Goal: Information Seeking & Learning: Learn about a topic

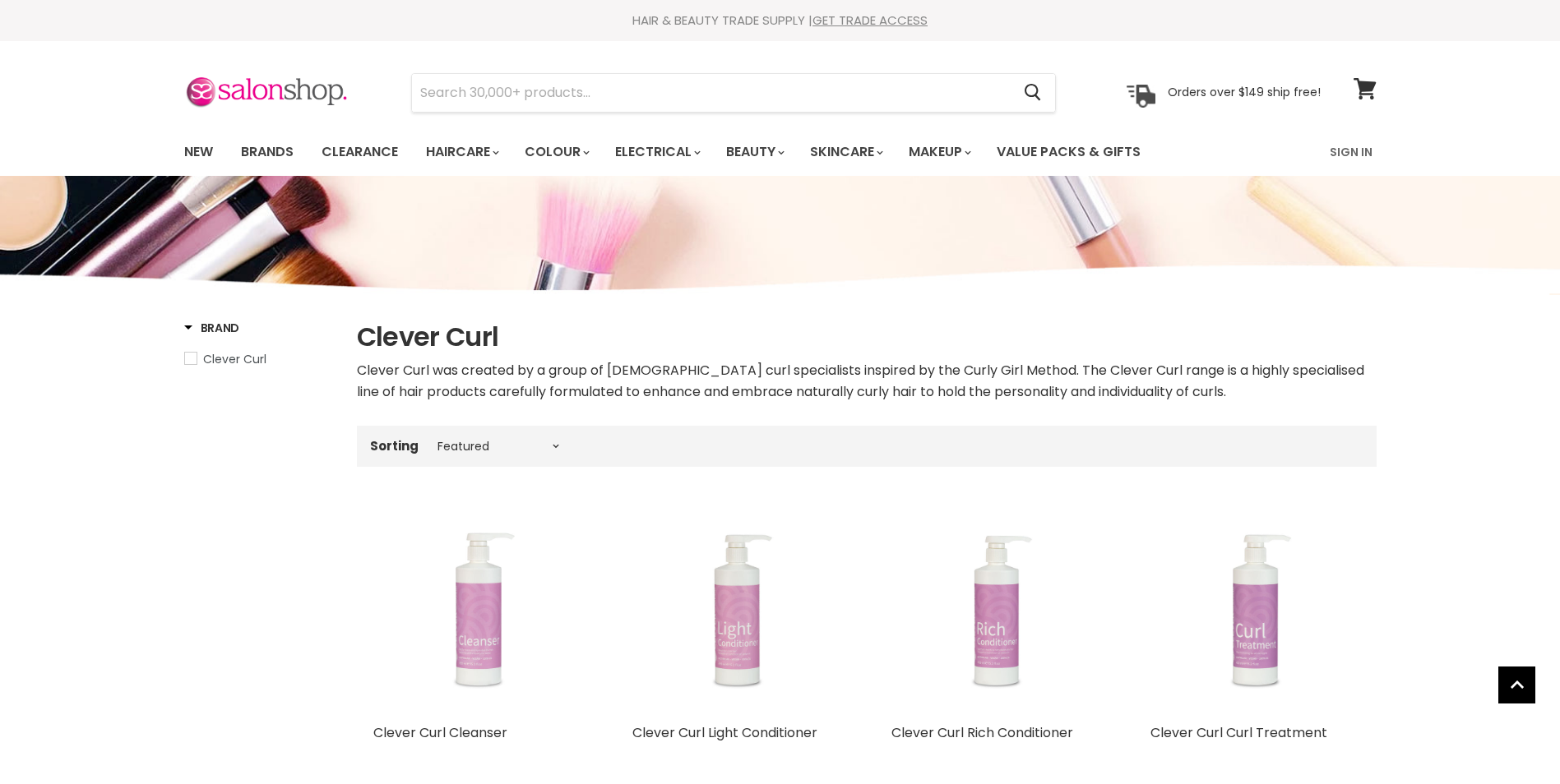
select select "manual"
click at [747, 506] on img "Main content" at bounding box center [736, 611] width 157 height 209
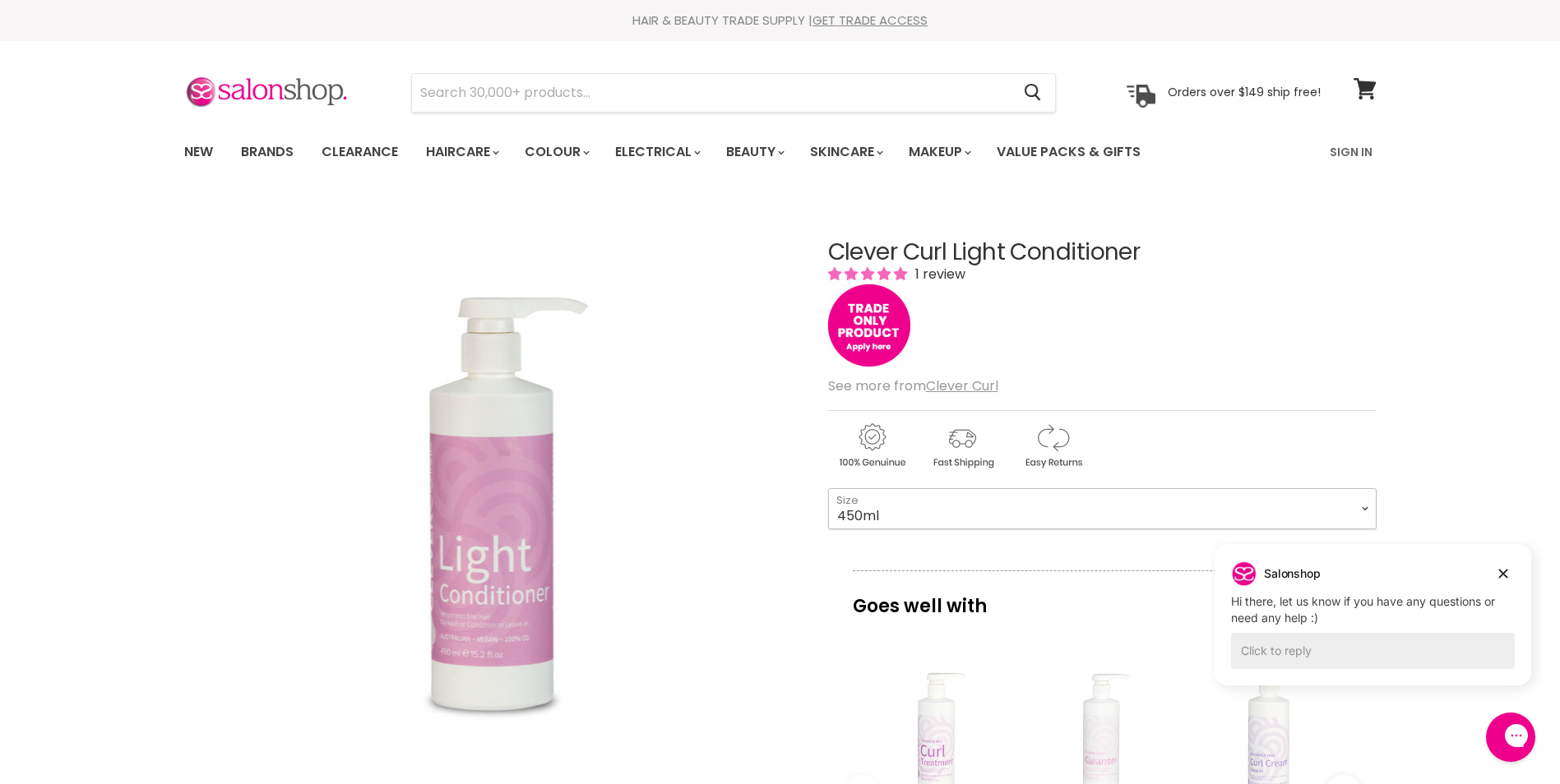
click at [1368, 508] on select "450ml 1L 130ml" at bounding box center [1102, 508] width 548 height 41
click at [828, 489] on select "450ml 1L 130ml" at bounding box center [1102, 508] width 548 height 41
select select "1L"
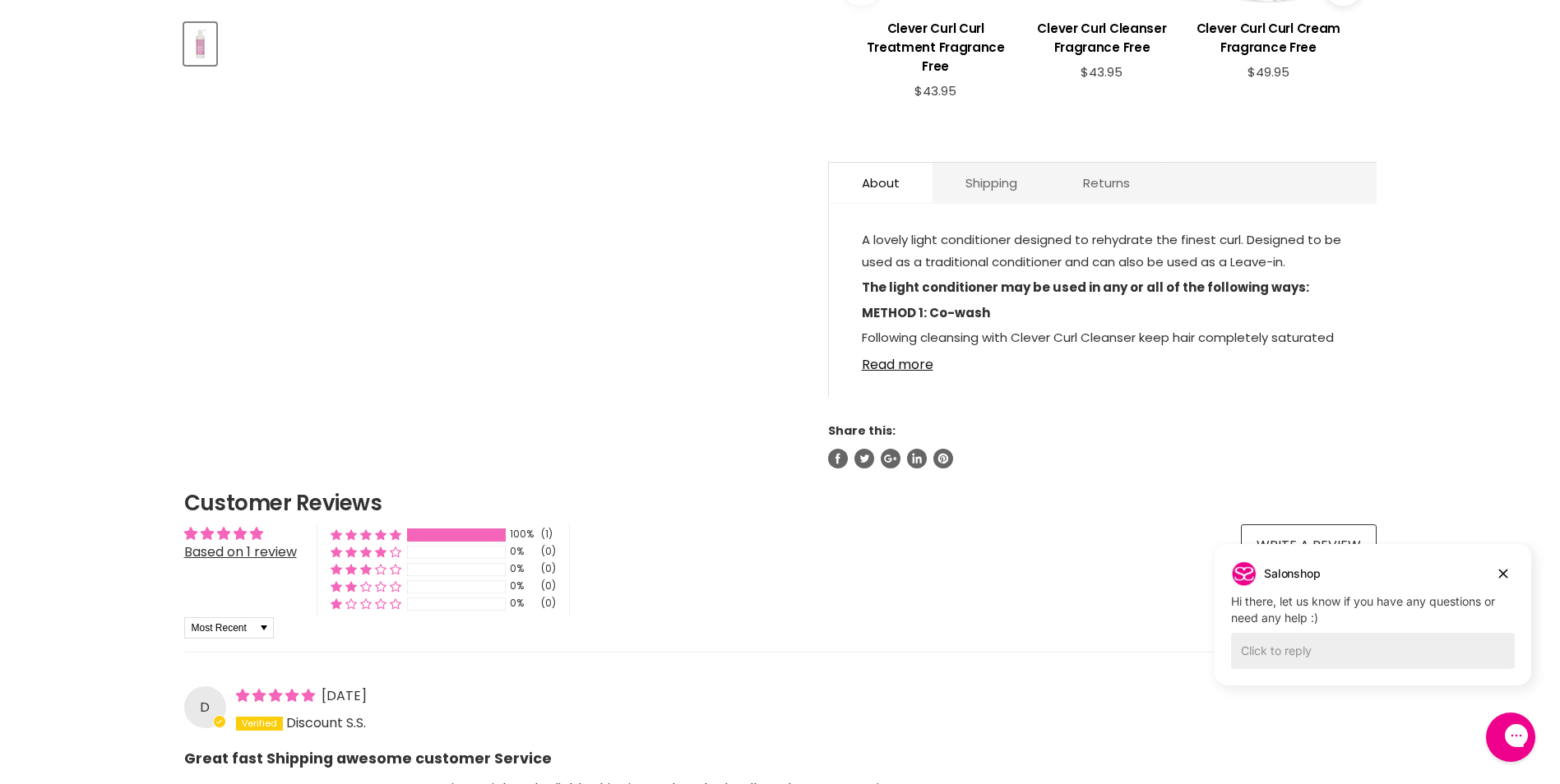
scroll to position [822, 0]
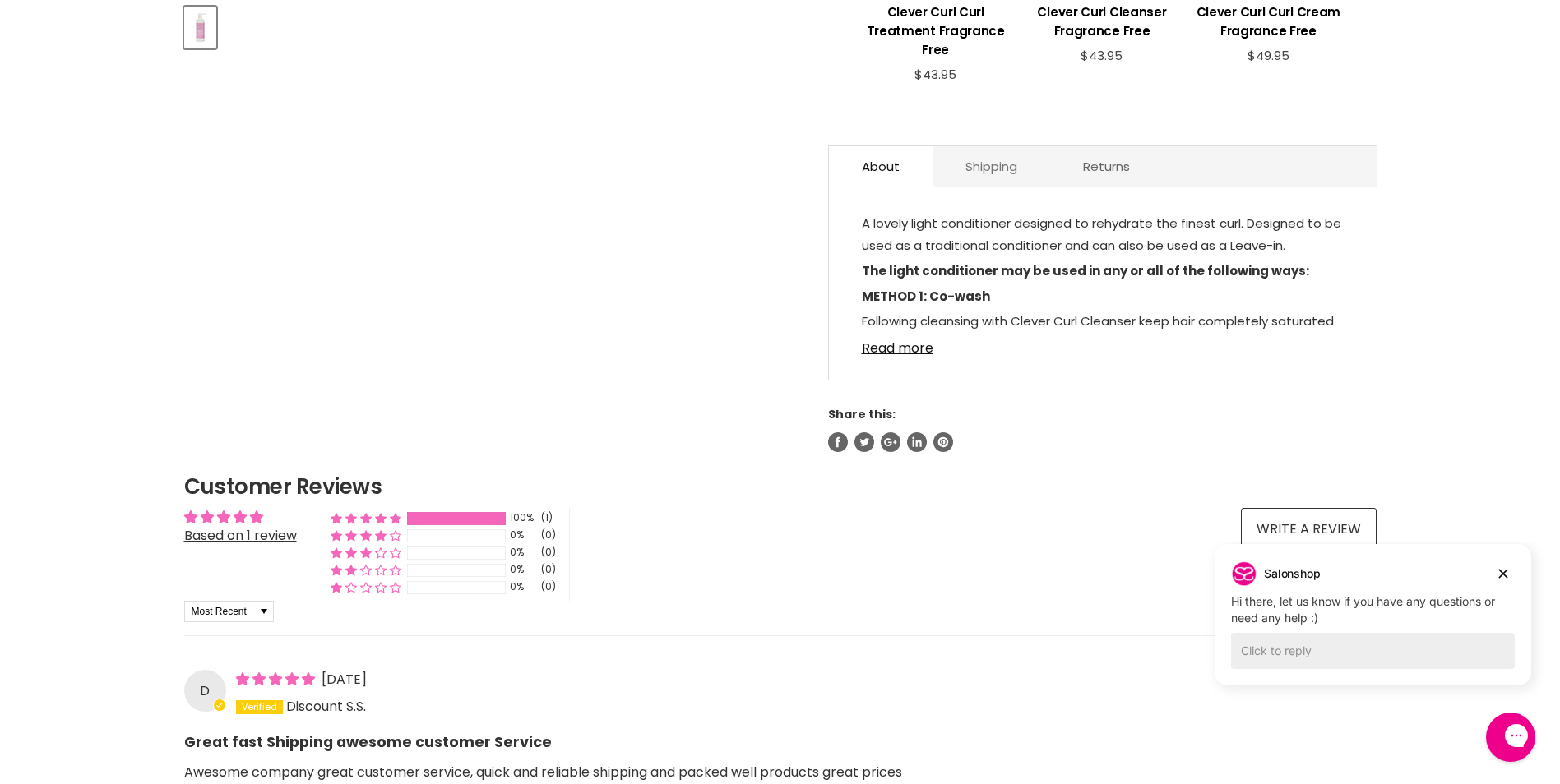
click at [1002, 161] on link "Shipping" at bounding box center [991, 167] width 118 height 41
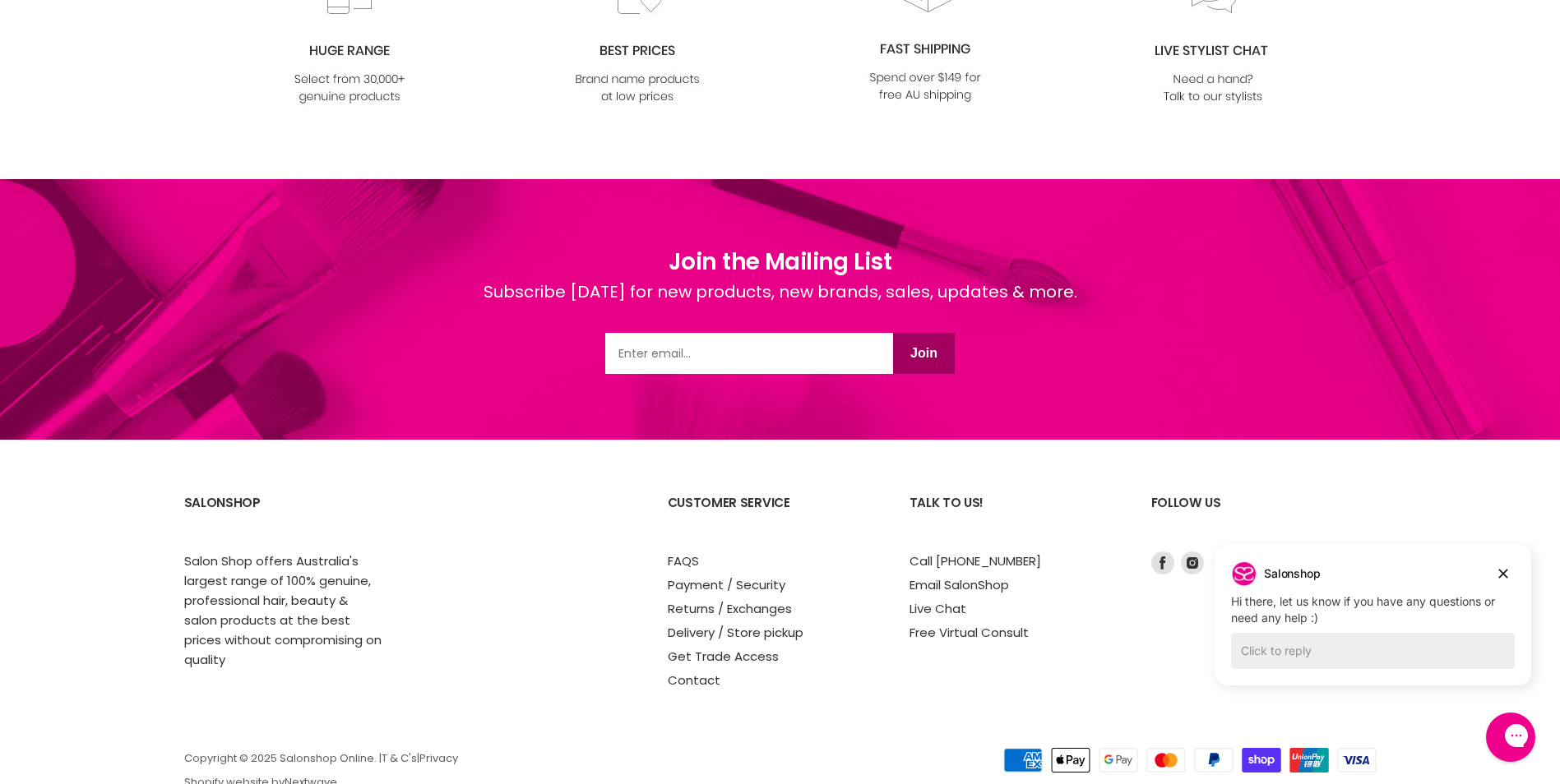
scroll to position [2301, 0]
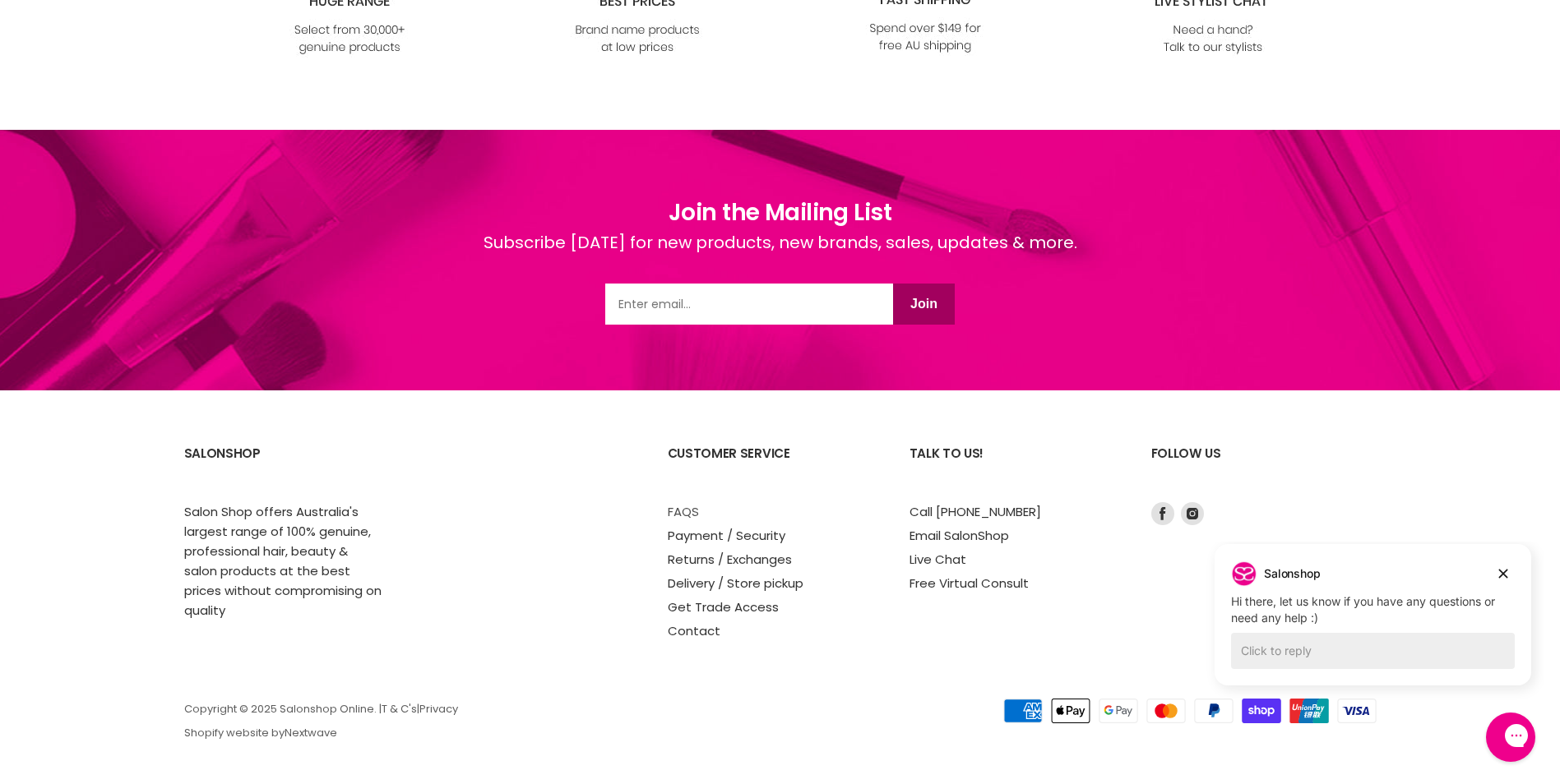
click at [674, 512] on link "FAQS" at bounding box center [683, 510] width 32 height 17
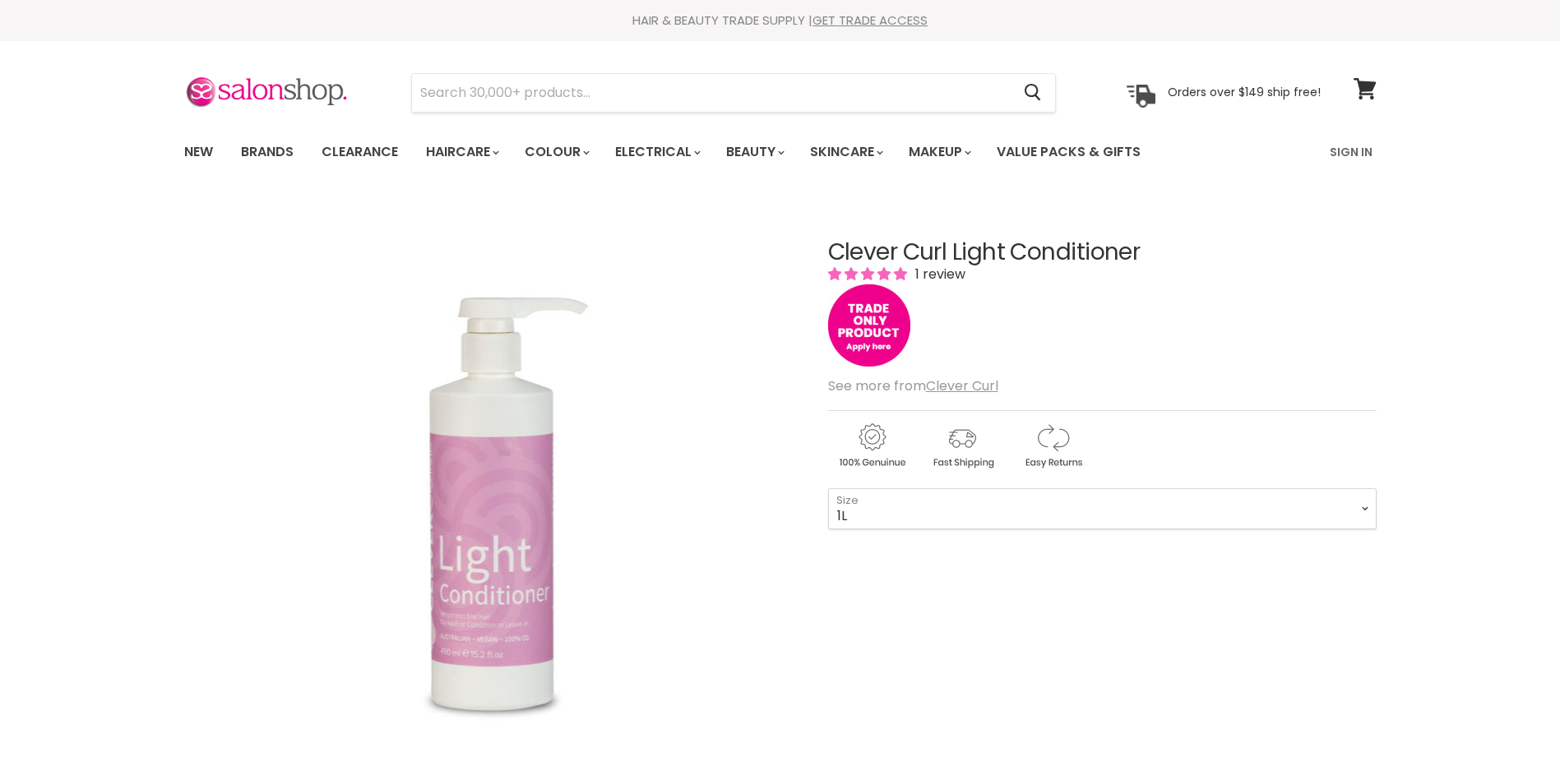
select select "1L"
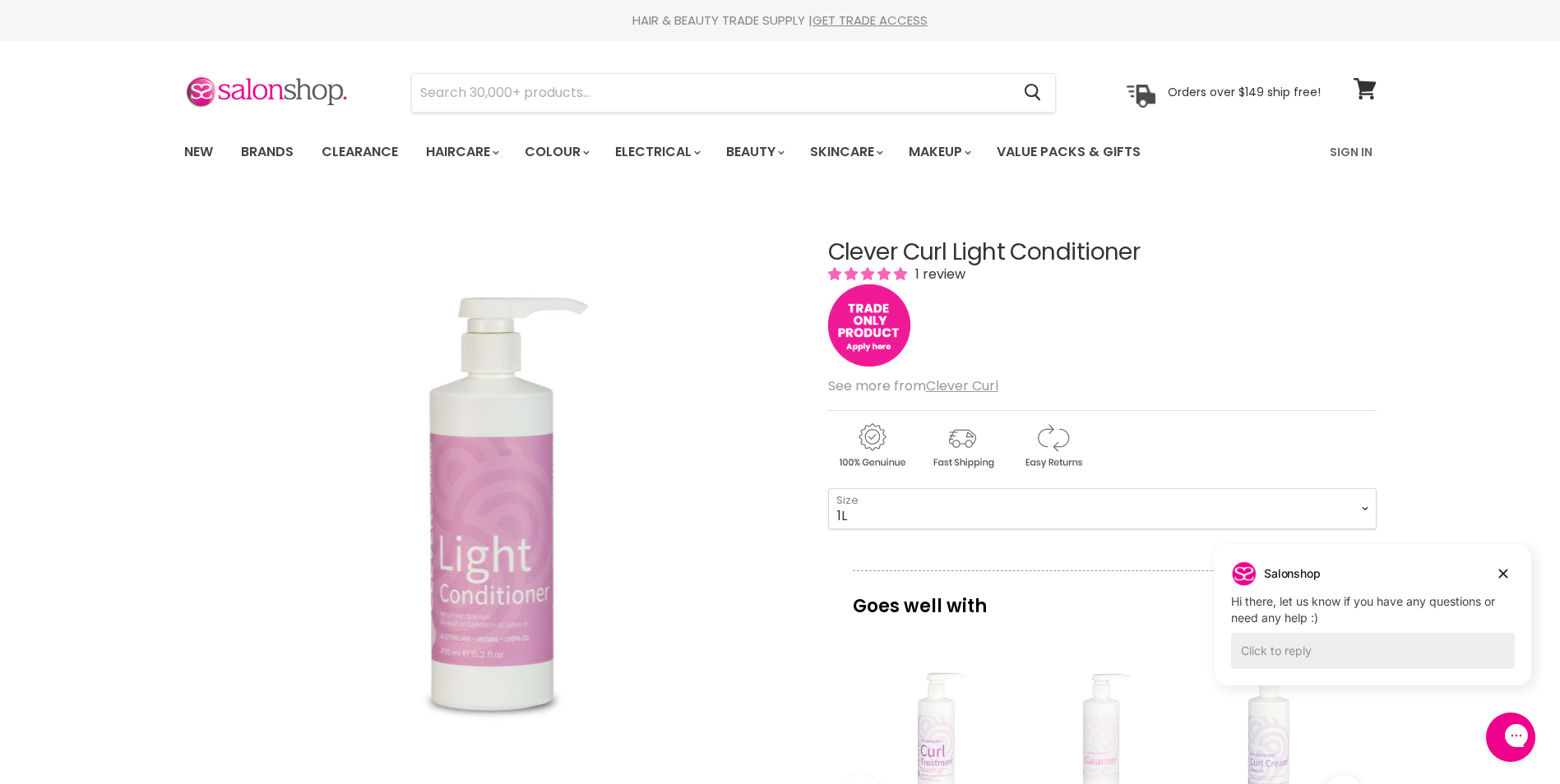
click at [869, 339] on img "Main content" at bounding box center [869, 325] width 82 height 82
